Goal: Information Seeking & Learning: Learn about a topic

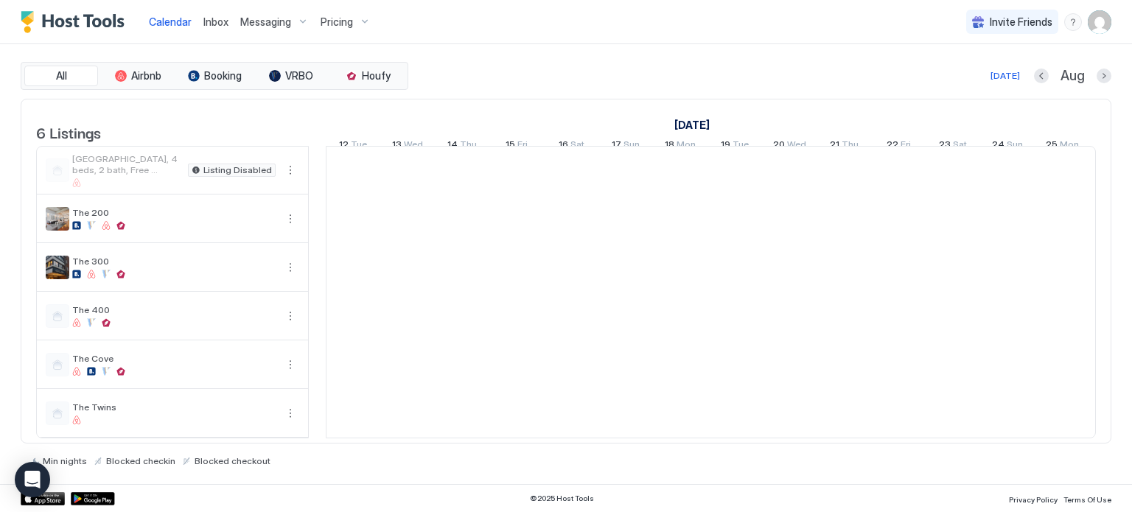
scroll to position [0, 819]
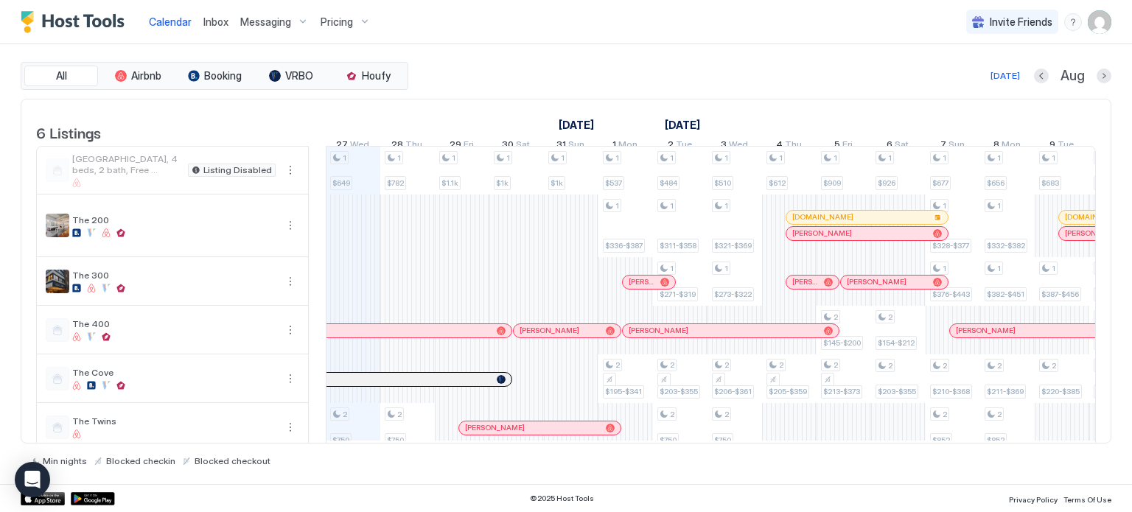
click at [315, 27] on div "Pricing" at bounding box center [346, 22] width 62 height 25
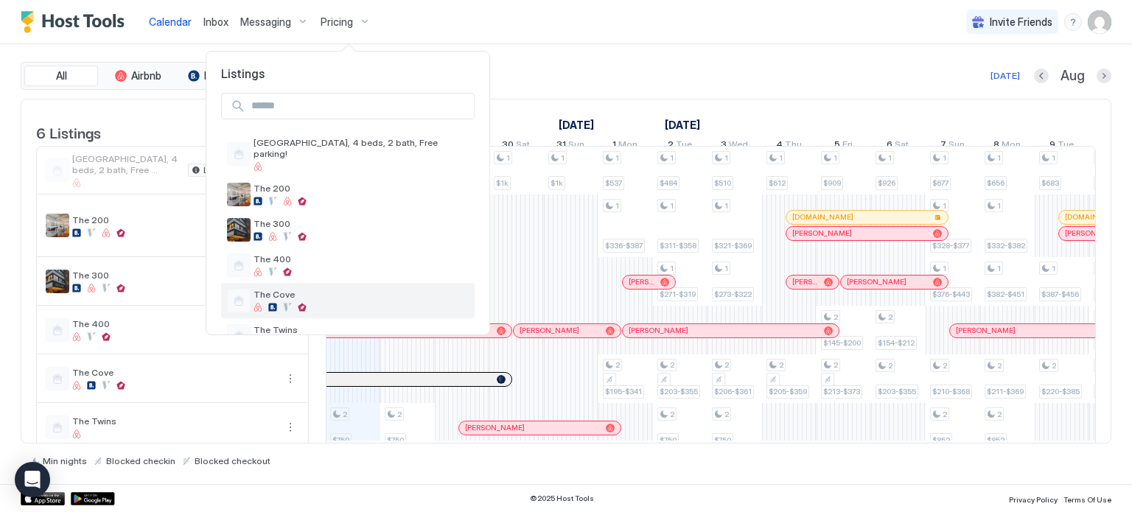
click at [287, 283] on div "The Cove" at bounding box center [348, 300] width 254 height 35
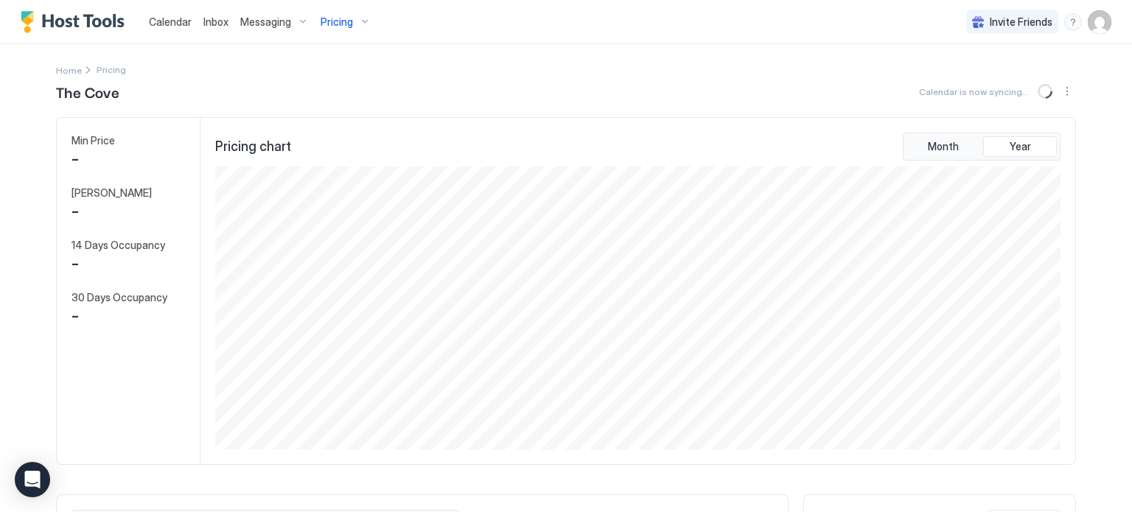
scroll to position [283, 849]
click at [357, 23] on div "Pricing" at bounding box center [346, 22] width 62 height 25
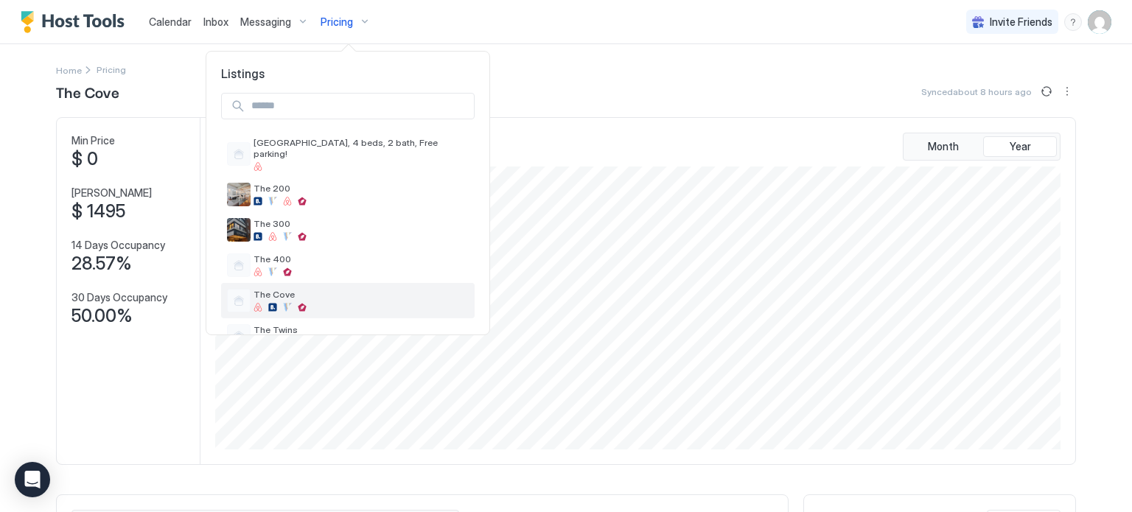
scroll to position [24, 0]
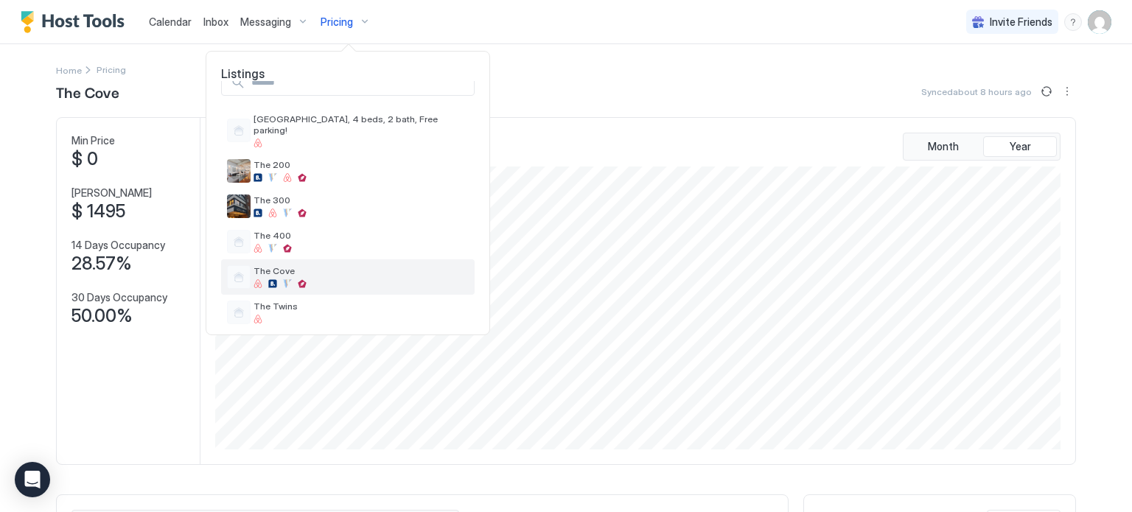
click at [284, 265] on span "The Cove" at bounding box center [361, 270] width 215 height 11
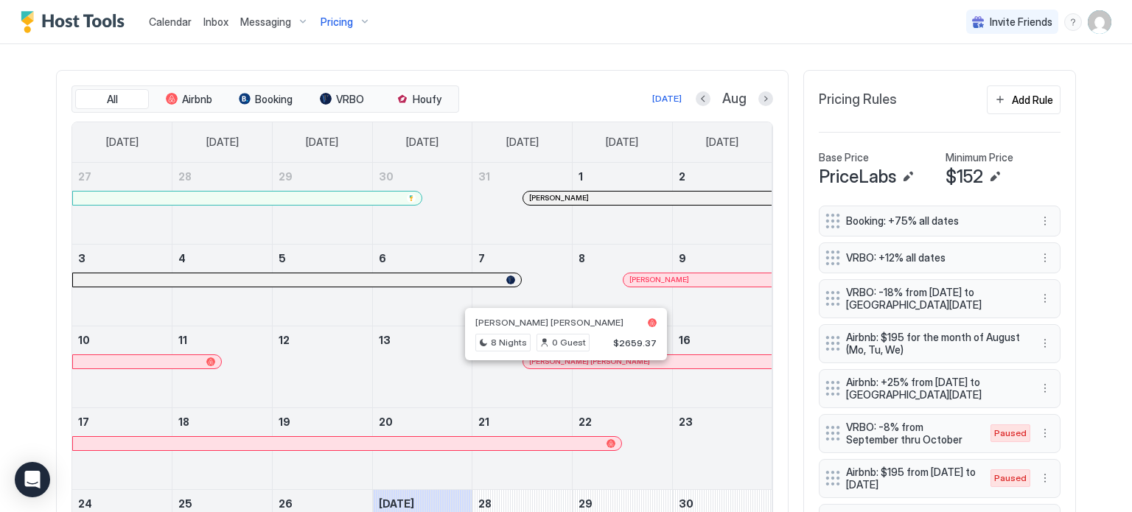
scroll to position [416, 0]
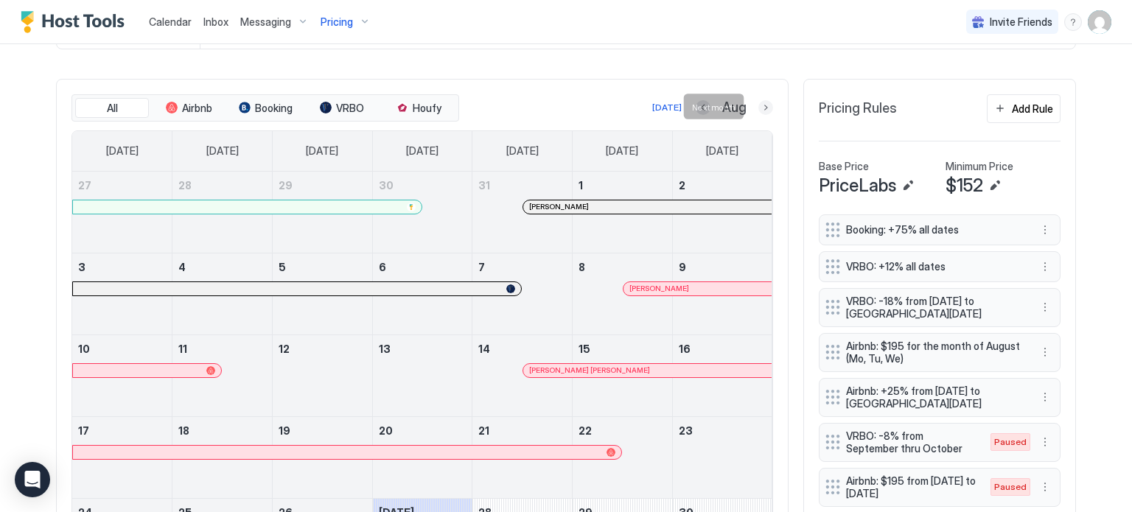
click at [758, 105] on button "Next month" at bounding box center [765, 107] width 15 height 15
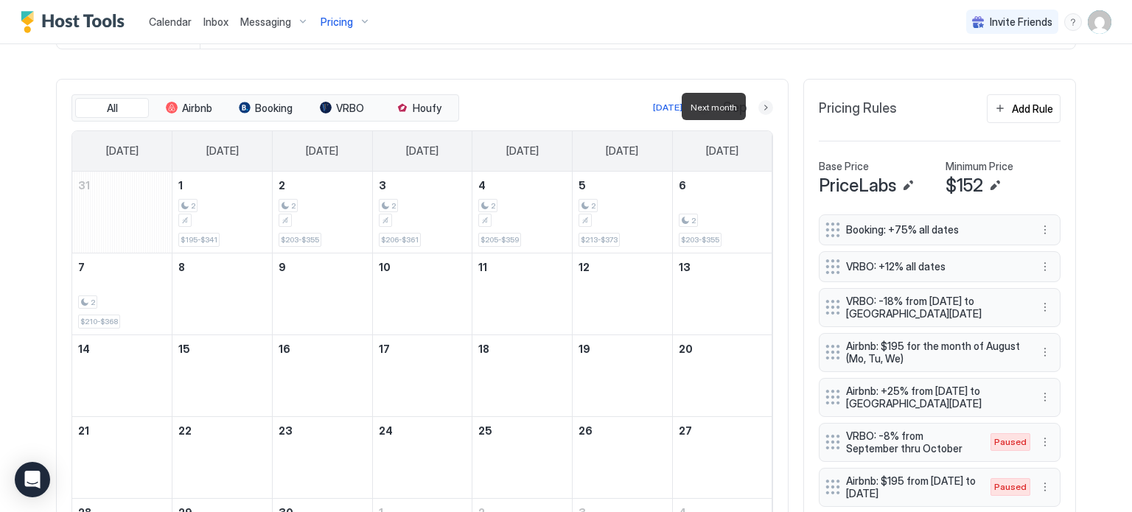
click at [758, 105] on button "Next month" at bounding box center [765, 107] width 15 height 15
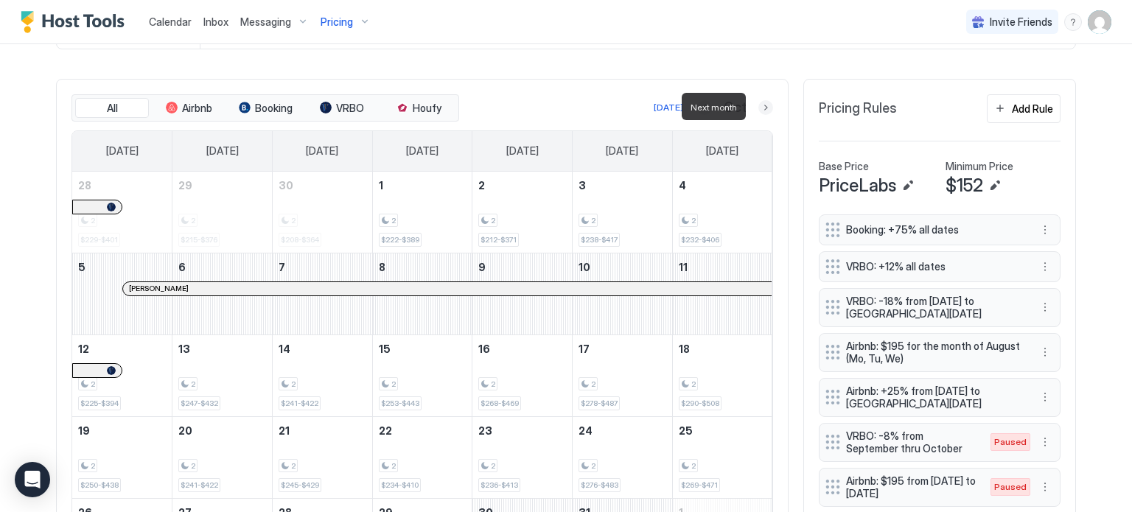
click at [759, 107] on button "Next month" at bounding box center [765, 107] width 15 height 15
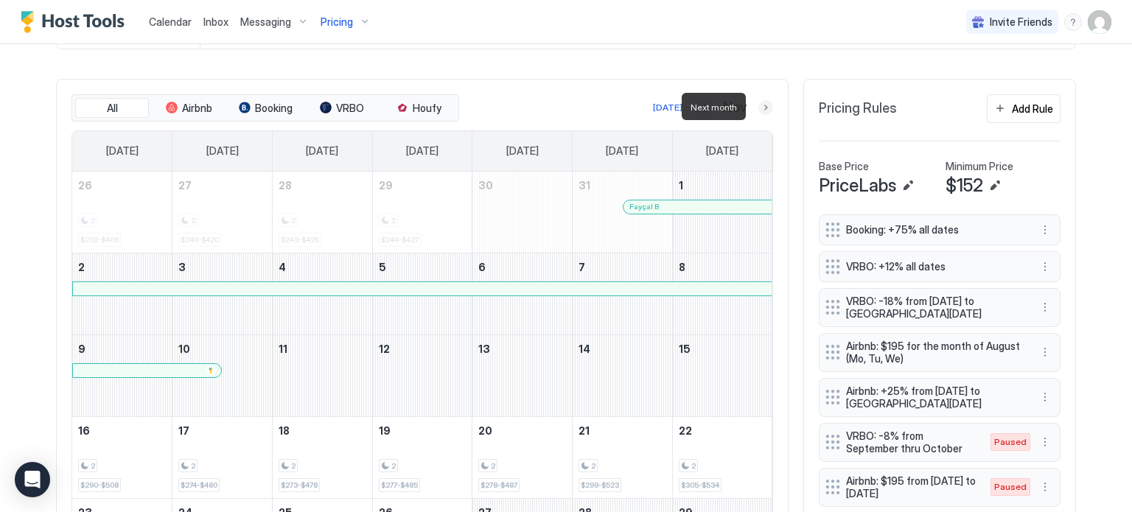
click at [758, 103] on button "Next month" at bounding box center [765, 107] width 15 height 15
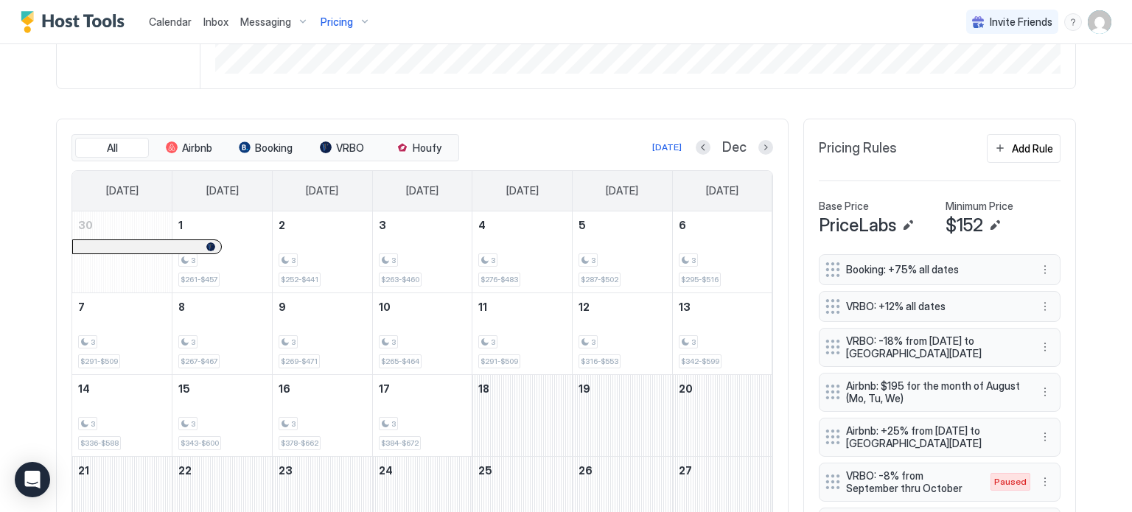
scroll to position [374, 0]
click at [761, 150] on button "Next month" at bounding box center [765, 149] width 15 height 15
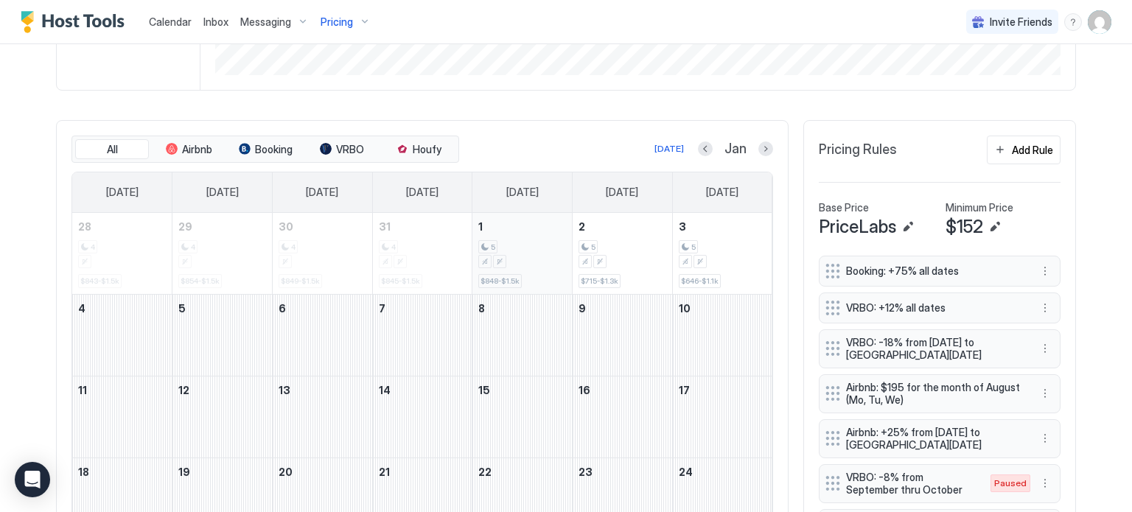
click at [528, 259] on div "January 1, 2026" at bounding box center [522, 261] width 88 height 13
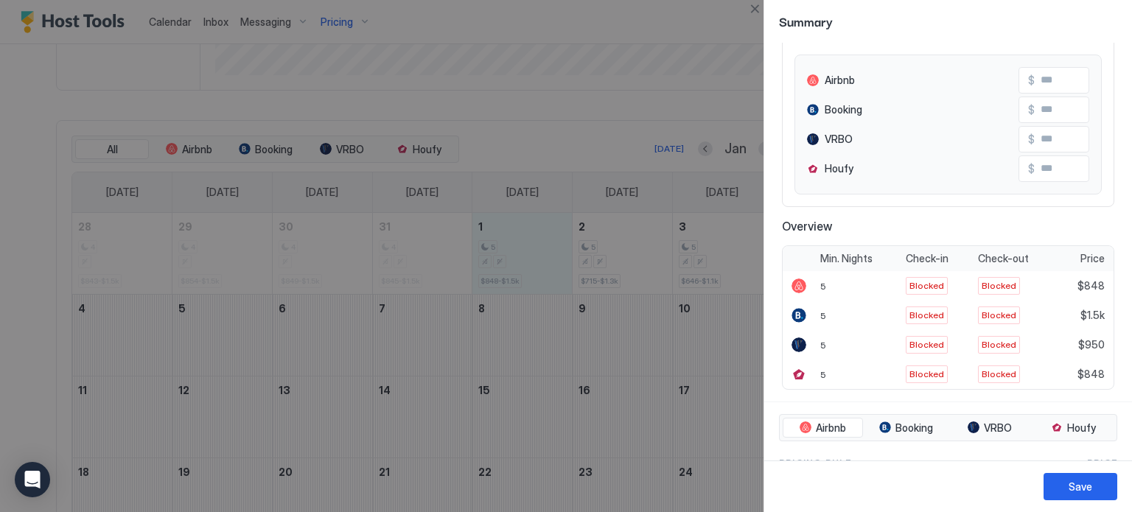
scroll to position [0, 0]
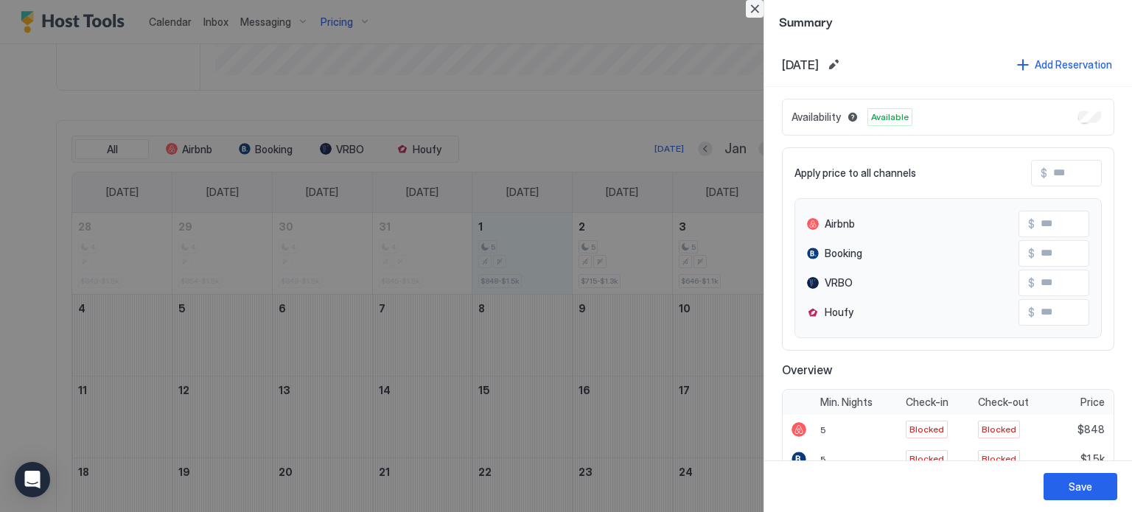
click at [758, 8] on button "Close" at bounding box center [755, 9] width 18 height 18
